Goal: Browse casually: Explore the website without a specific task or goal

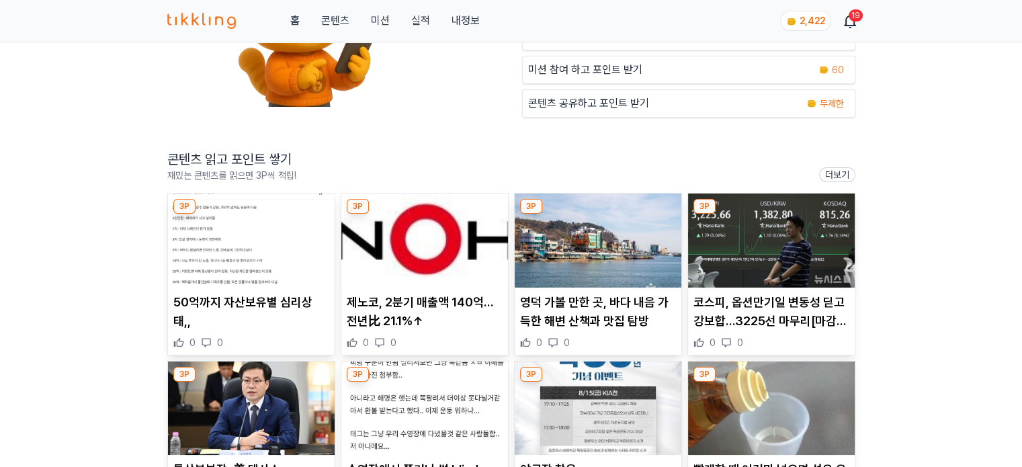
scroll to position [202, 0]
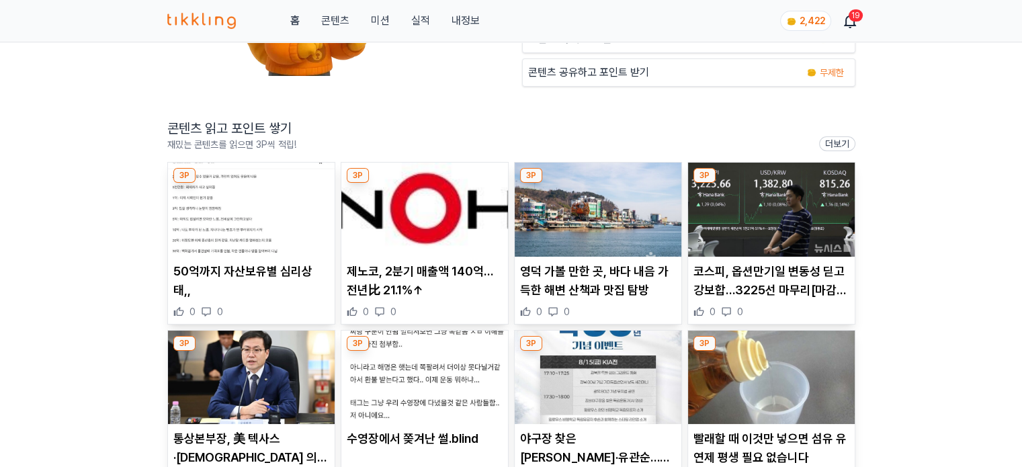
click at [222, 212] on img at bounding box center [251, 210] width 167 height 94
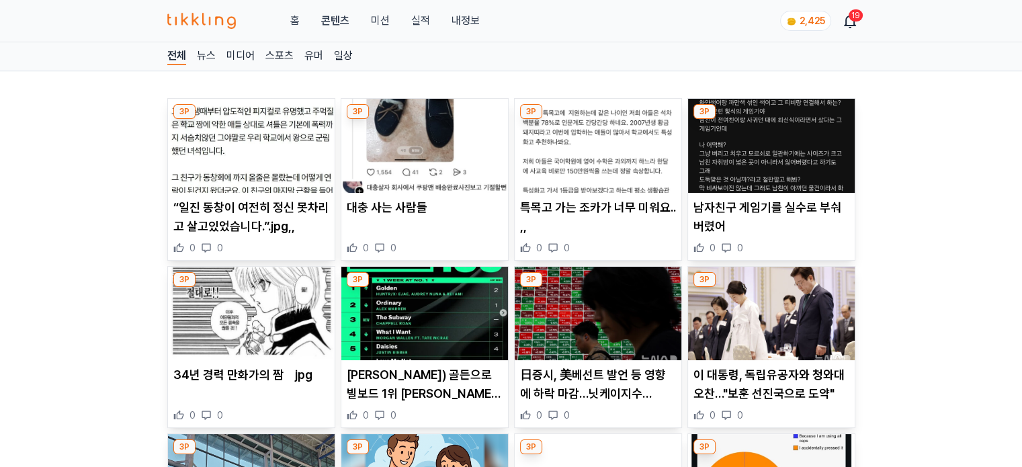
click at [233, 157] on img at bounding box center [251, 146] width 167 height 94
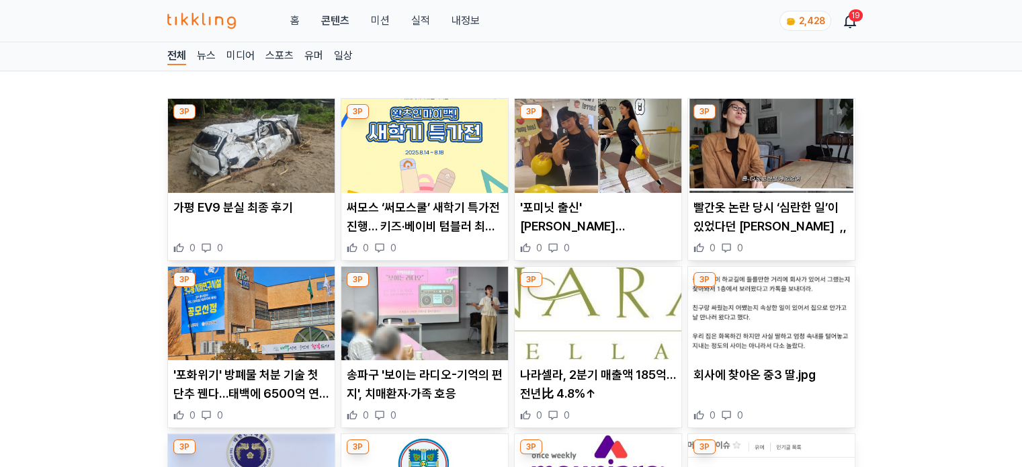
click at [608, 163] on img at bounding box center [598, 146] width 167 height 94
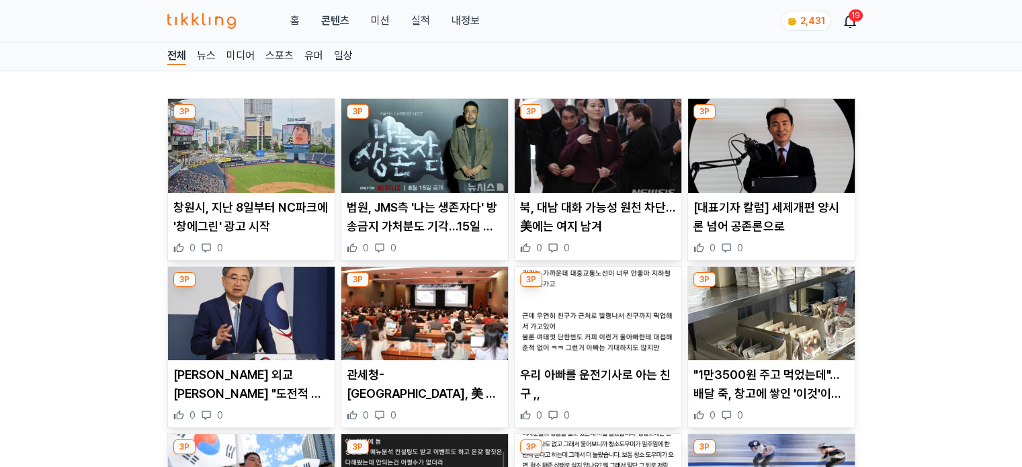
click at [296, 159] on img at bounding box center [251, 146] width 167 height 94
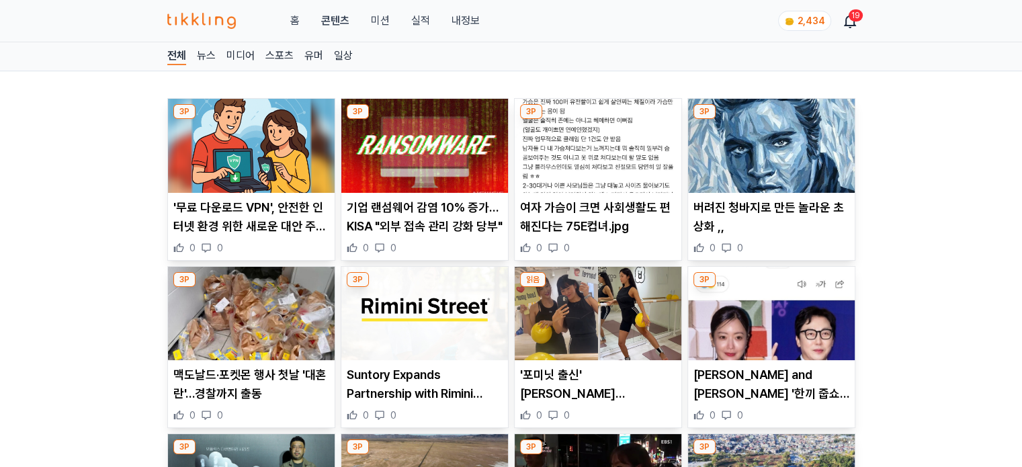
click at [619, 161] on img at bounding box center [598, 146] width 167 height 94
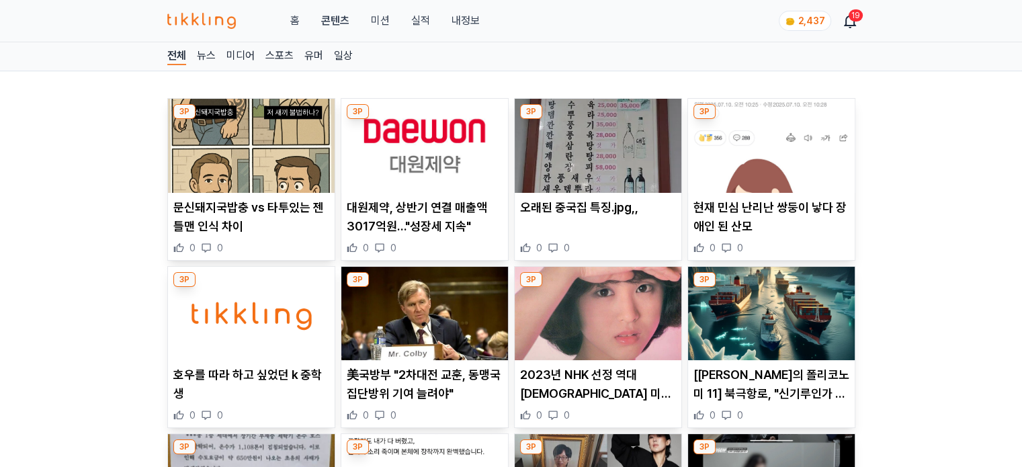
click at [582, 327] on img at bounding box center [598, 314] width 167 height 94
